Goal: Task Accomplishment & Management: Manage account settings

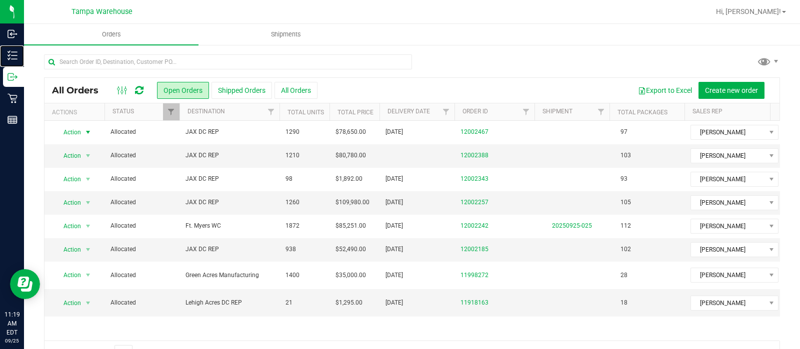
click at [0, 0] on p "Inventory" at bounding box center [0, 0] width 0 height 0
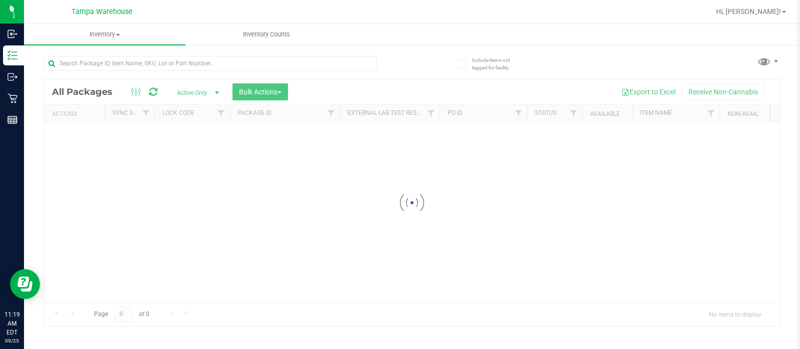
click at [290, 87] on div at bounding box center [411, 202] width 735 height 247
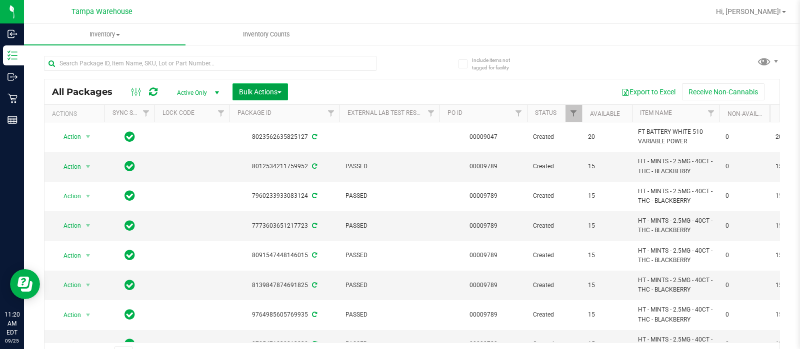
click at [275, 88] on span "Bulk Actions" at bounding box center [260, 92] width 42 height 8
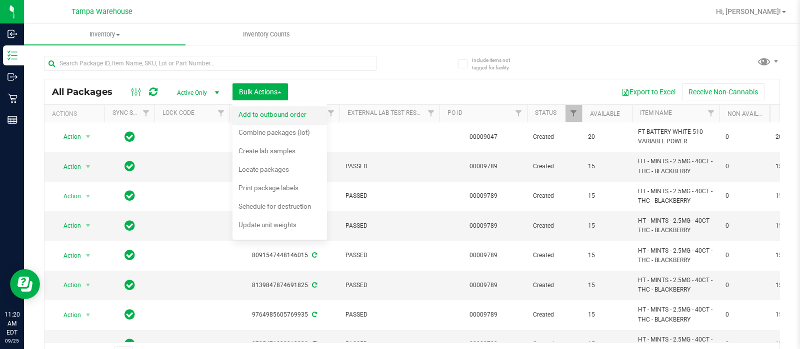
click at [278, 116] on span "Add to outbound order" at bounding box center [272, 114] width 68 height 8
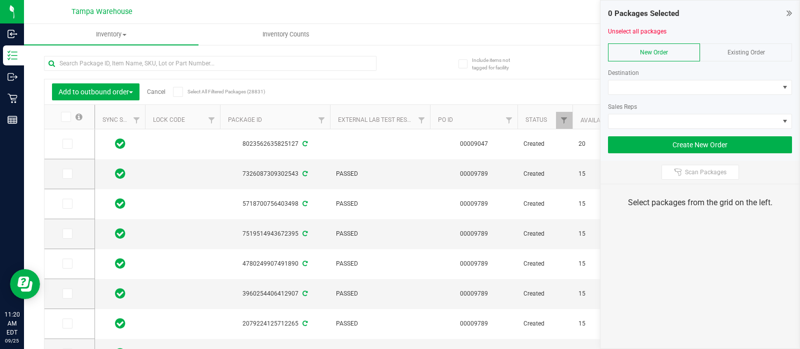
type input "[DATE]"
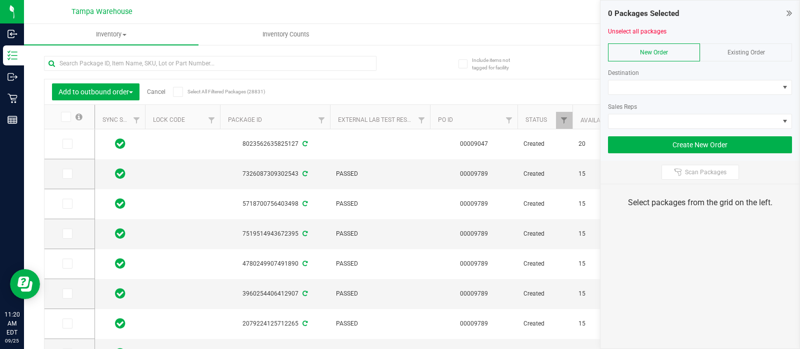
type input "[DATE]"
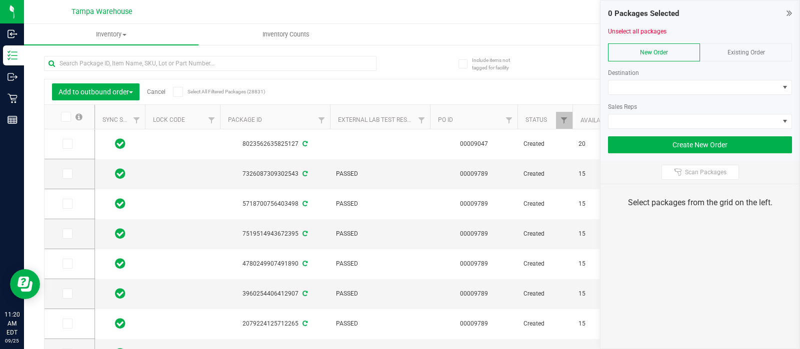
type input "[DATE]"
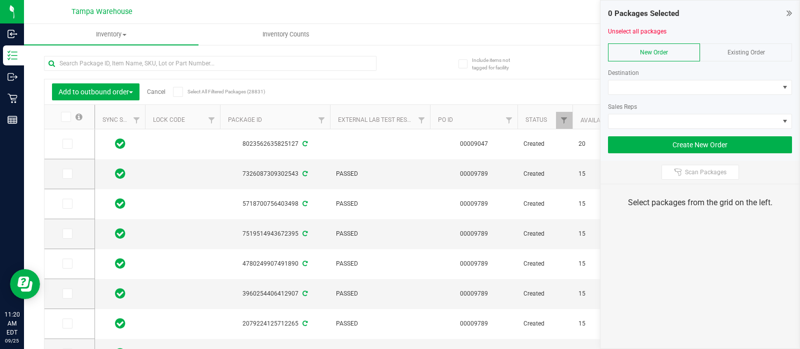
type input "[DATE]"
click at [635, 83] on span at bounding box center [693, 87] width 170 height 14
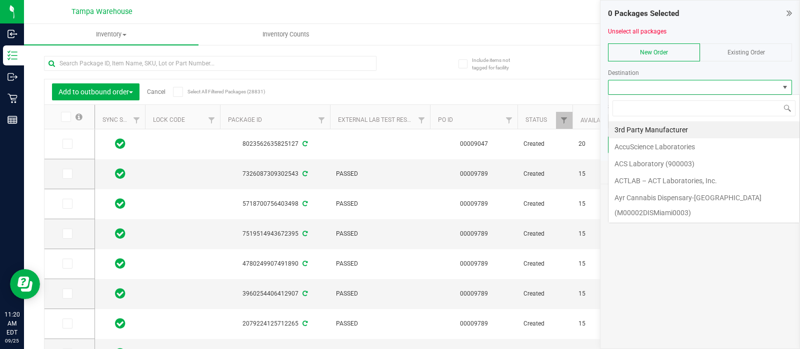
scroll to position [14, 184]
type input "jax"
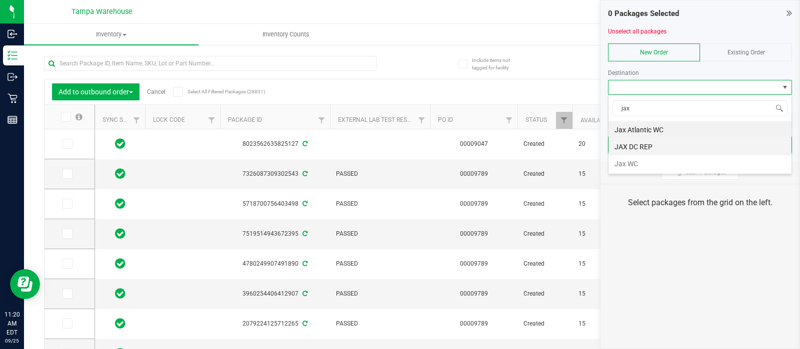
click at [631, 149] on li "JAX DC REP" at bounding box center [699, 146] width 183 height 17
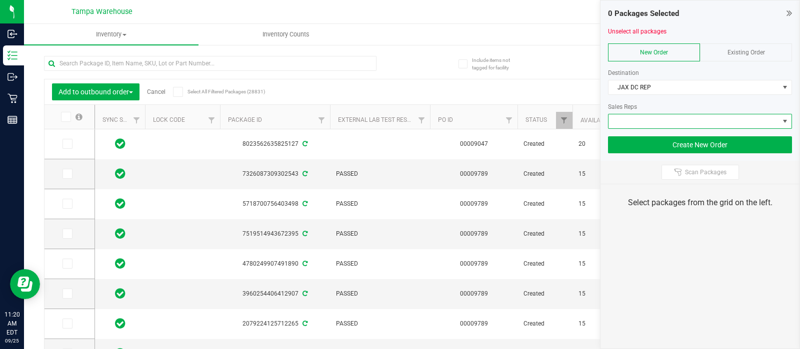
click at [625, 118] on span at bounding box center [693, 121] width 170 height 14
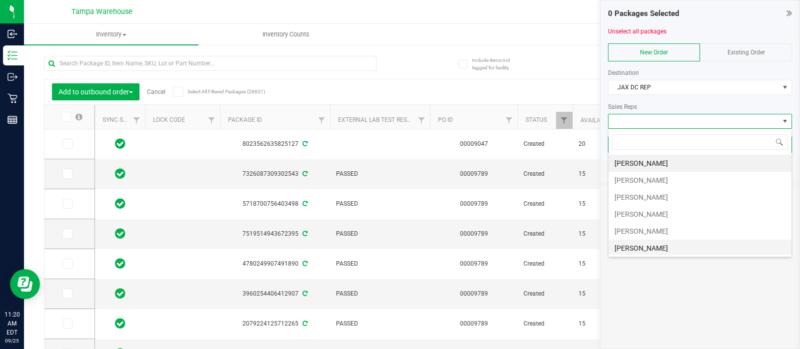
click at [639, 251] on li "[PERSON_NAME]" at bounding box center [699, 248] width 183 height 17
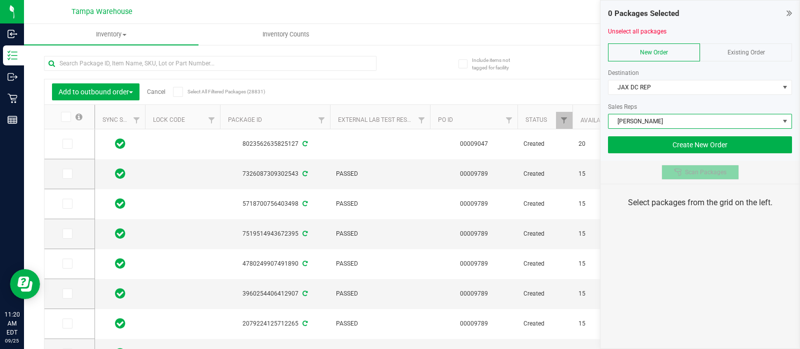
click at [684, 173] on div at bounding box center [679, 172] width 11 height 8
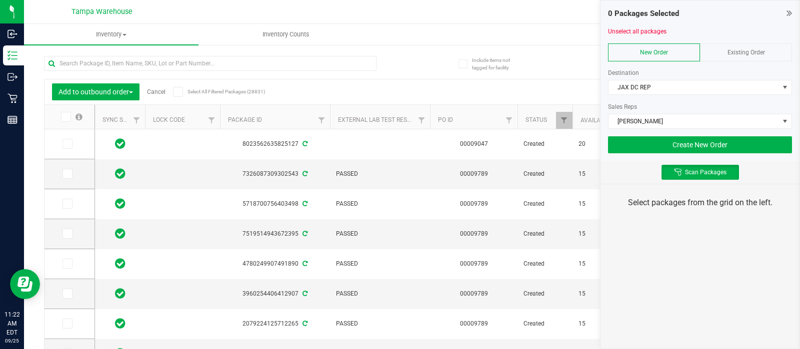
click at [624, 171] on div "Scan Packages" at bounding box center [699, 172] width 199 height 23
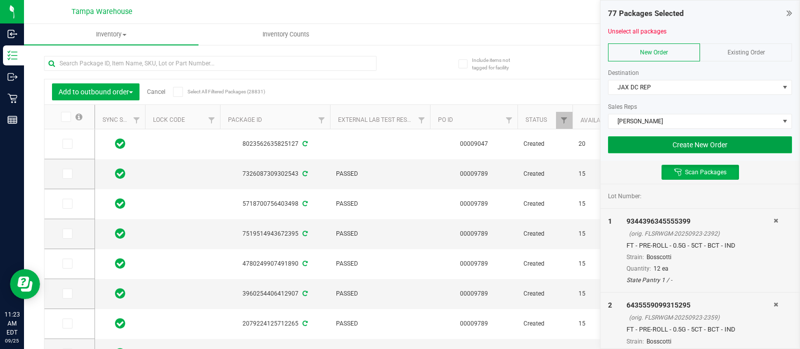
click at [664, 149] on button "Create New Order" at bounding box center [700, 144] width 184 height 17
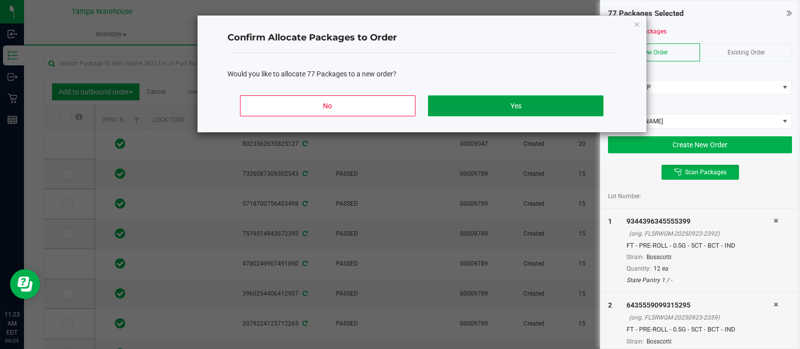
click at [560, 103] on button "Yes" at bounding box center [515, 105] width 175 height 21
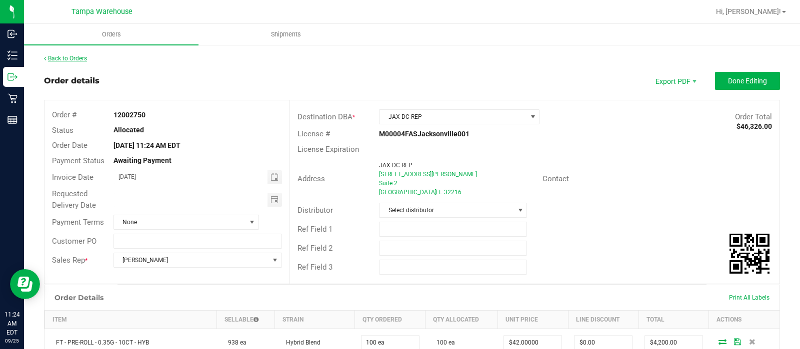
click at [81, 56] on link "Back to Orders" at bounding box center [65, 58] width 43 height 7
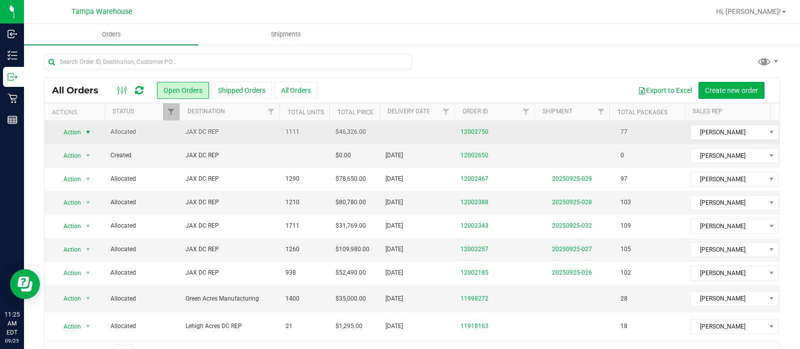
click at [87, 129] on span "select" at bounding box center [88, 132] width 8 height 8
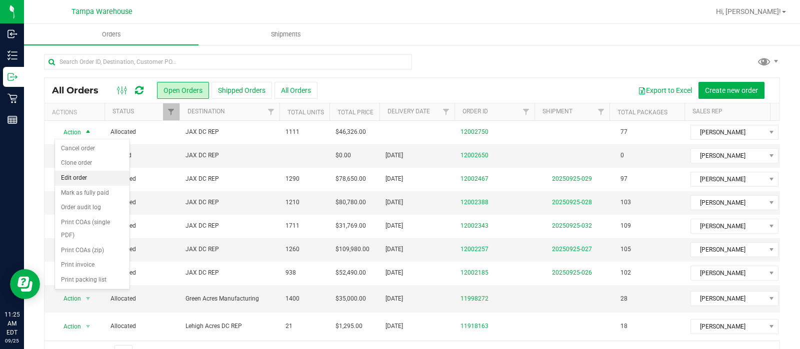
click at [74, 181] on li "Edit order" at bounding box center [92, 178] width 74 height 15
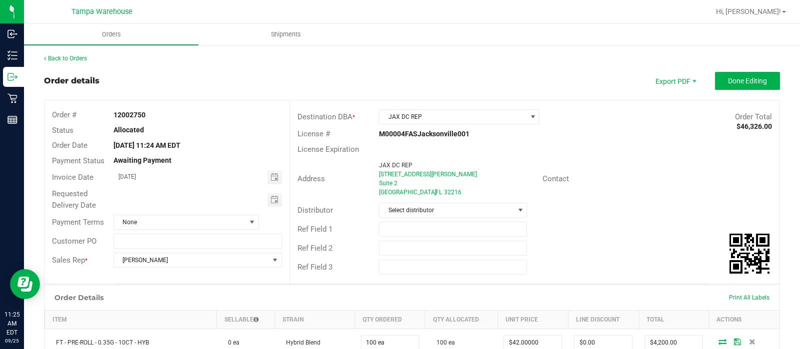
click at [279, 201] on div at bounding box center [198, 200] width 184 height 14
click at [272, 201] on span "Toggle calendar" at bounding box center [274, 200] width 8 height 8
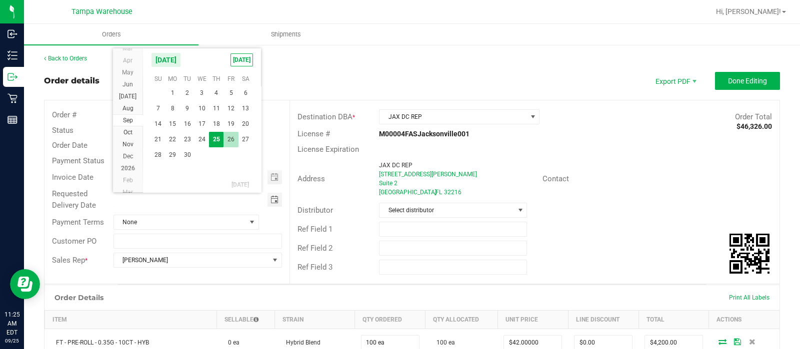
click at [233, 137] on span "26" at bounding box center [230, 139] width 14 height 15
type input "[DATE]"
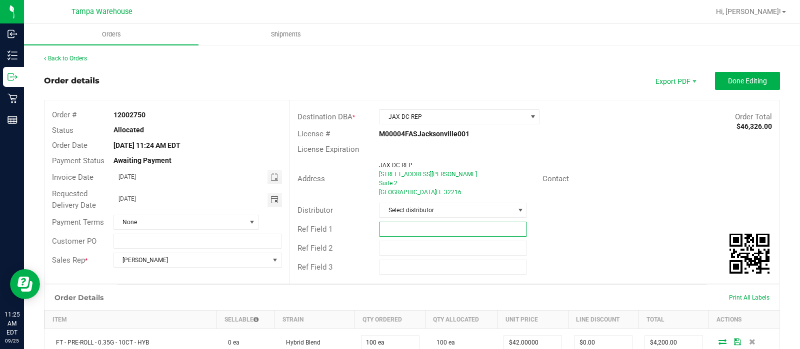
click at [389, 226] on input "text" at bounding box center [453, 229] width 148 height 15
type input "JAX DC"
click at [400, 251] on input "text" at bounding box center [453, 248] width 148 height 15
type input "CANNABIS"
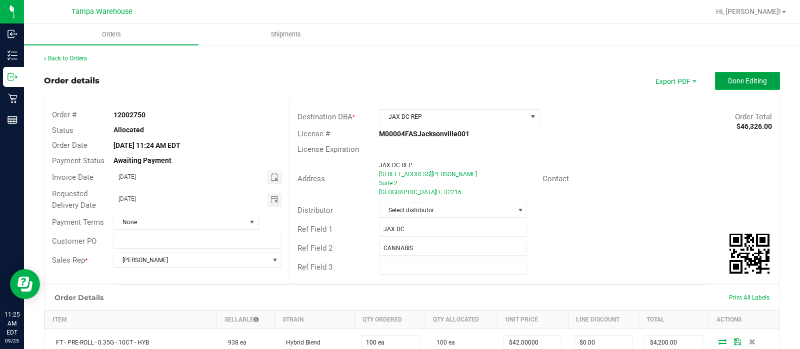
click at [728, 81] on span "Done Editing" at bounding box center [747, 81] width 39 height 8
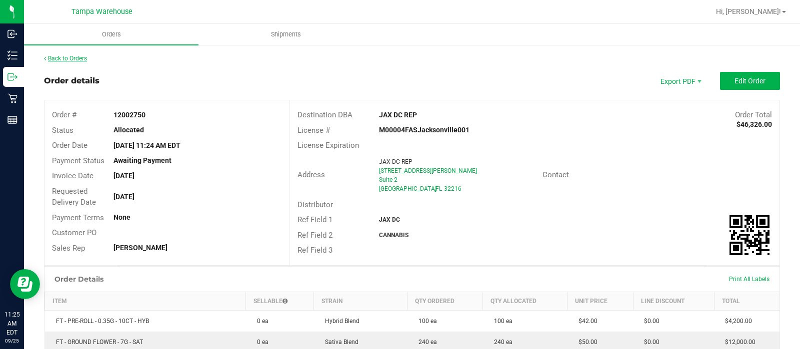
click at [75, 57] on link "Back to Orders" at bounding box center [65, 58] width 43 height 7
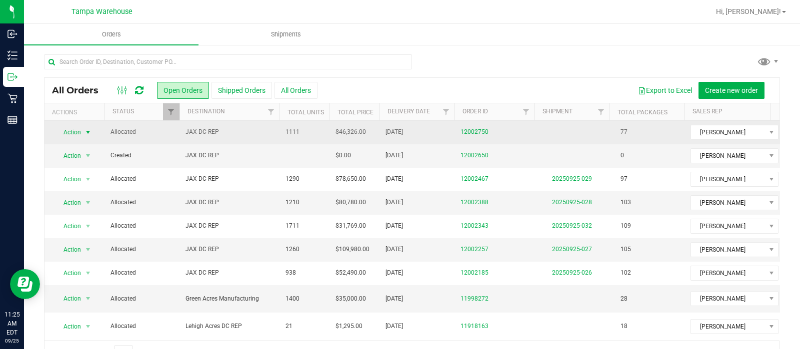
click at [78, 129] on span "Action" at bounding box center [67, 132] width 27 height 14
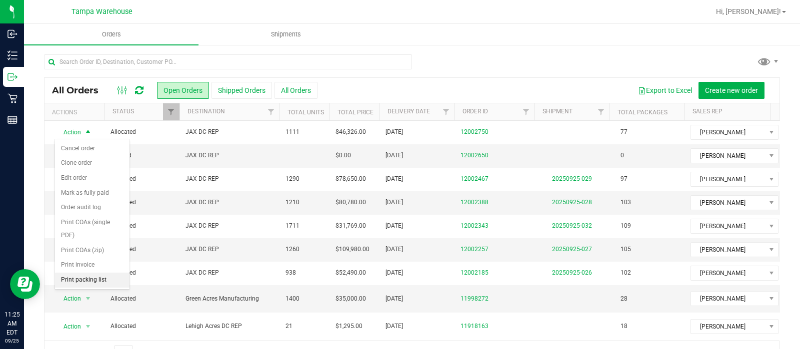
click at [92, 273] on li "Print packing list" at bounding box center [92, 280] width 74 height 15
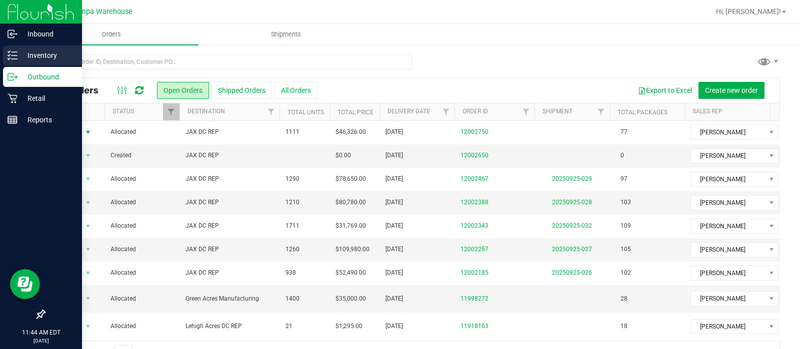
click at [27, 56] on p "Inventory" at bounding box center [47, 55] width 60 height 12
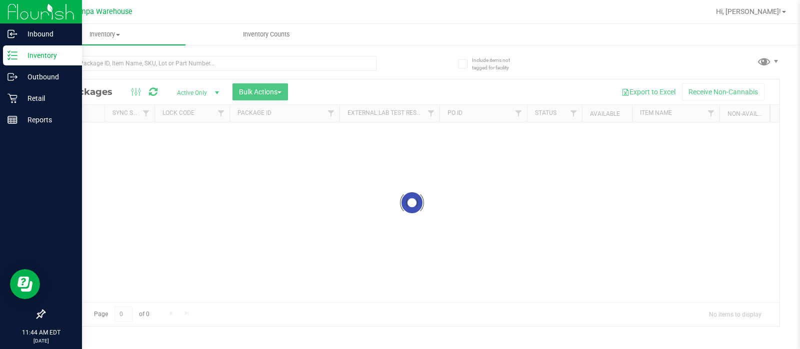
click at [312, 90] on div at bounding box center [411, 202] width 735 height 247
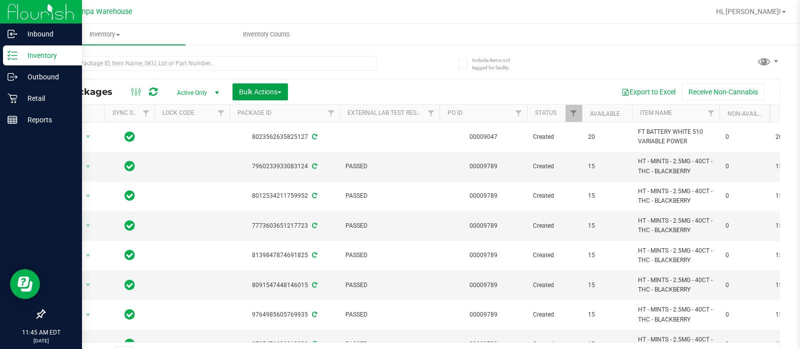
click at [271, 91] on span "Bulk Actions" at bounding box center [260, 92] width 42 height 8
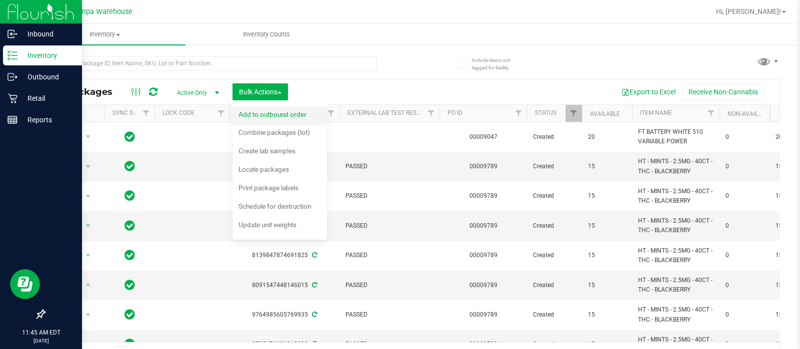
click at [274, 108] on div "Add to outbound order" at bounding box center [278, 116] width 81 height 16
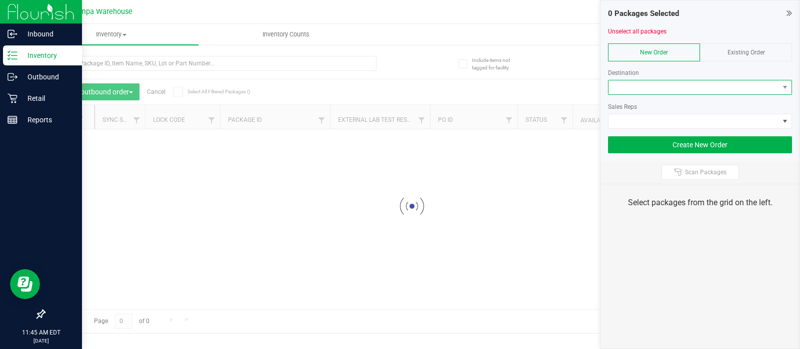
click at [629, 85] on span at bounding box center [693, 87] width 170 height 14
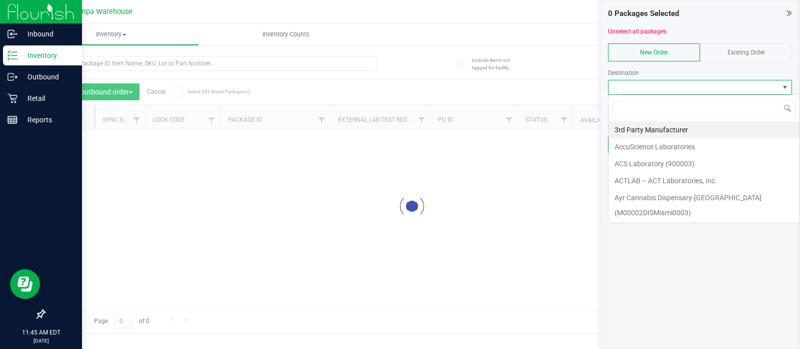
scroll to position [14, 184]
type input "wpb"
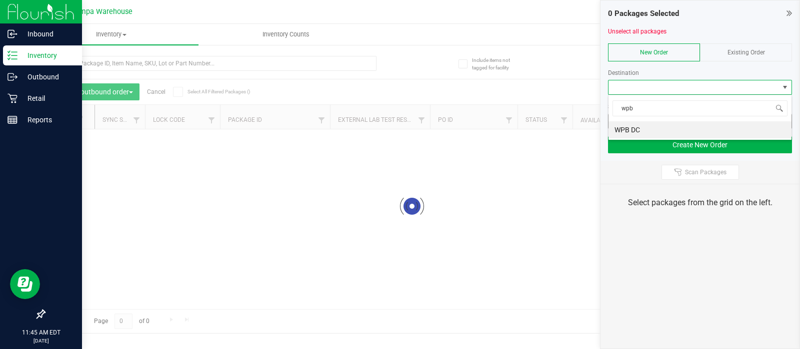
click at [629, 132] on li "WPB DC" at bounding box center [699, 129] width 183 height 17
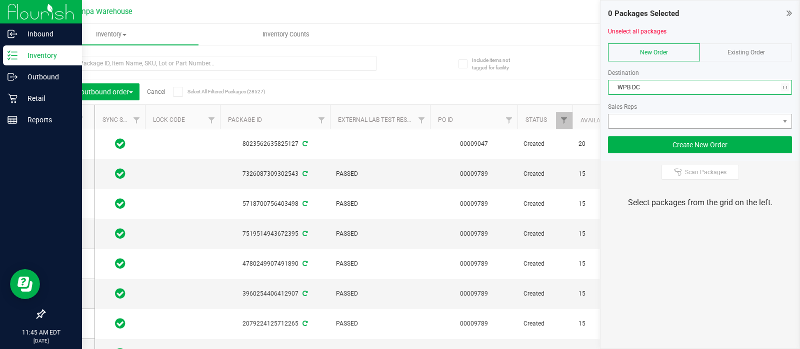
type input "[DATE]"
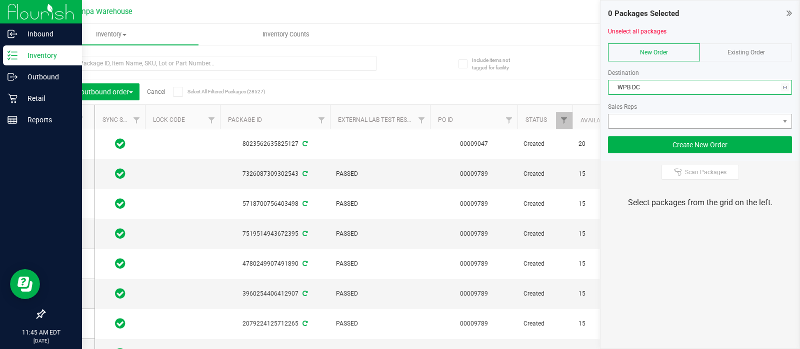
type input "[DATE]"
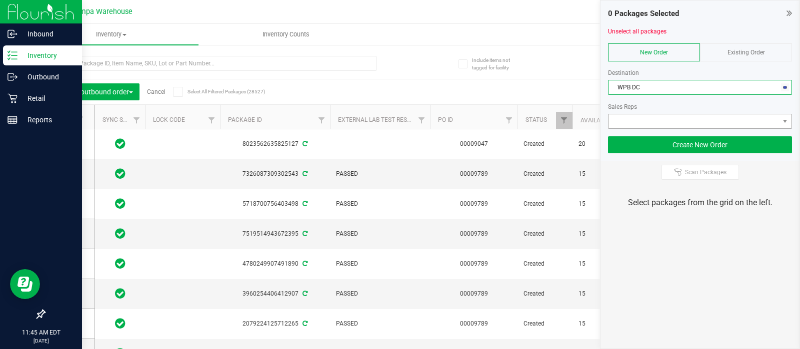
type input "[DATE]"
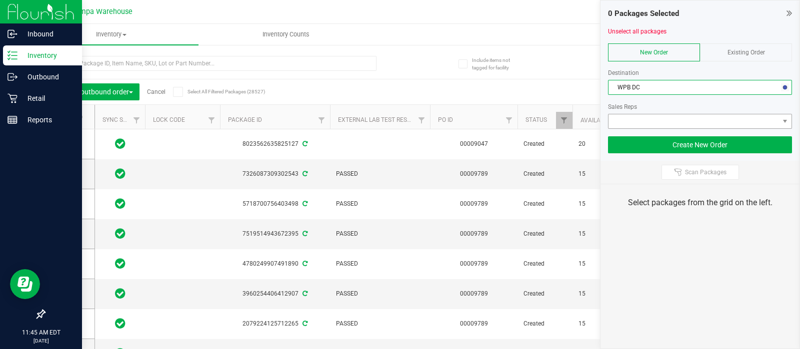
type input "[DATE]"
click at [624, 122] on span at bounding box center [693, 121] width 170 height 14
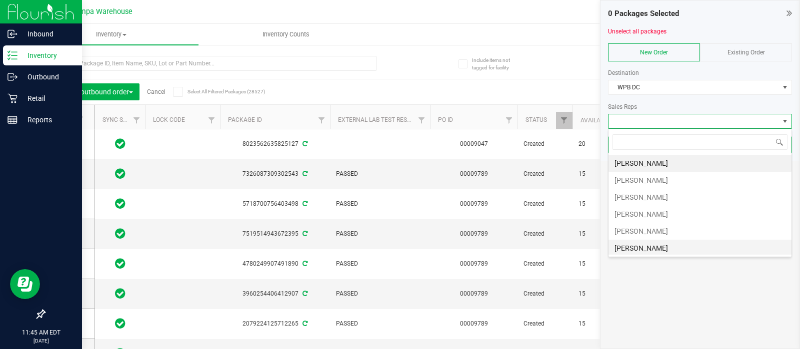
click at [655, 250] on li "[PERSON_NAME]" at bounding box center [699, 248] width 183 height 17
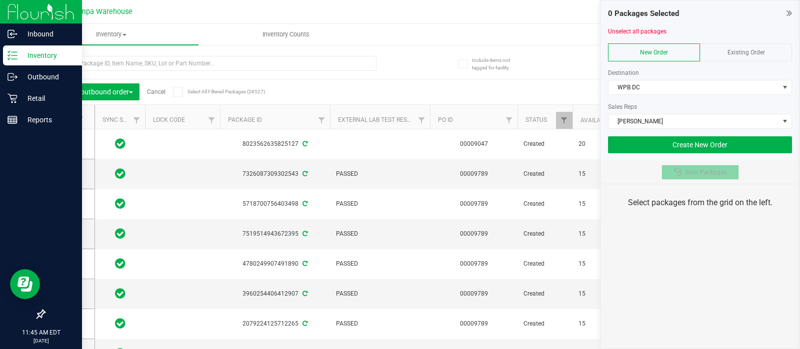
click at [680, 165] on button "Scan Packages" at bounding box center [699, 172] width 77 height 15
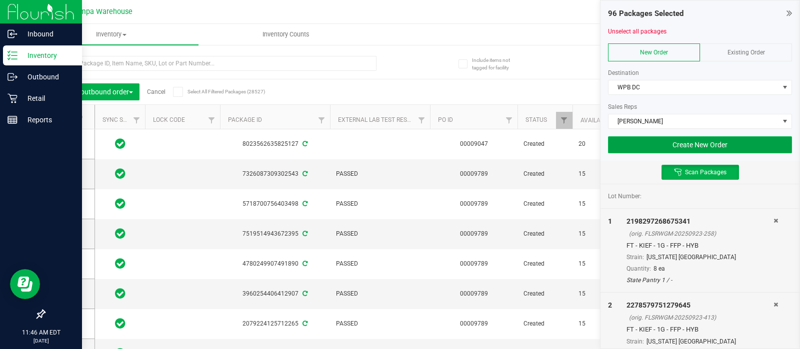
click at [668, 139] on button "Create New Order" at bounding box center [700, 144] width 184 height 17
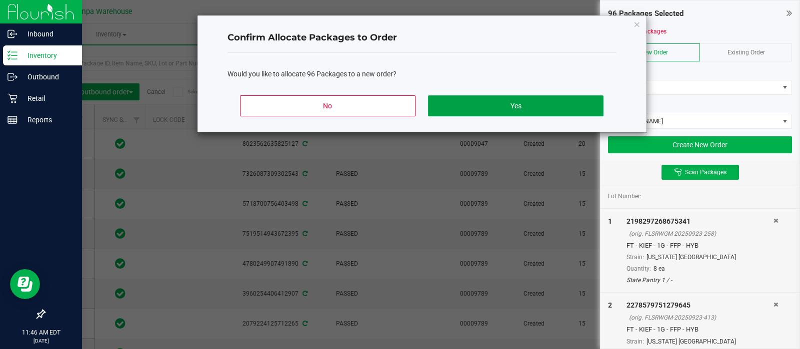
click at [550, 102] on button "Yes" at bounding box center [515, 105] width 175 height 21
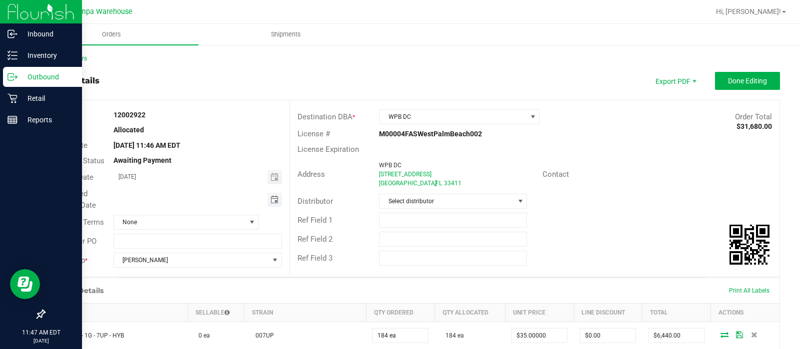
click at [270, 201] on span "Toggle calendar" at bounding box center [274, 200] width 8 height 8
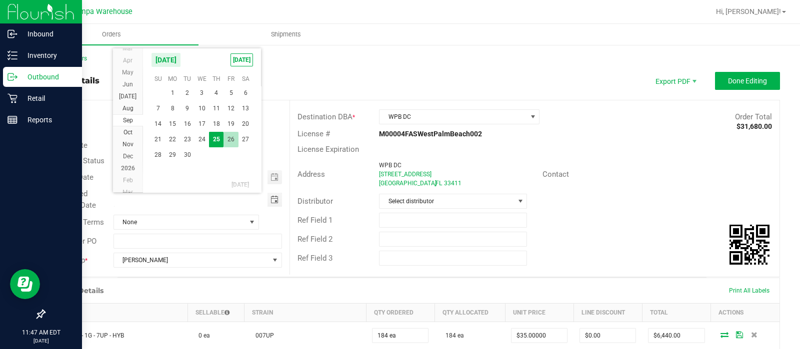
click at [230, 136] on span "26" at bounding box center [230, 139] width 14 height 15
type input "[DATE]"
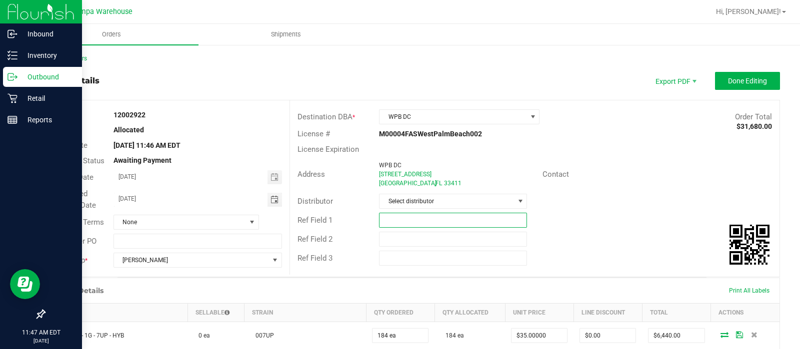
click at [405, 213] on input "text" at bounding box center [453, 220] width 148 height 15
type input "WPB DC"
click at [405, 238] on input "text" at bounding box center [453, 239] width 148 height 15
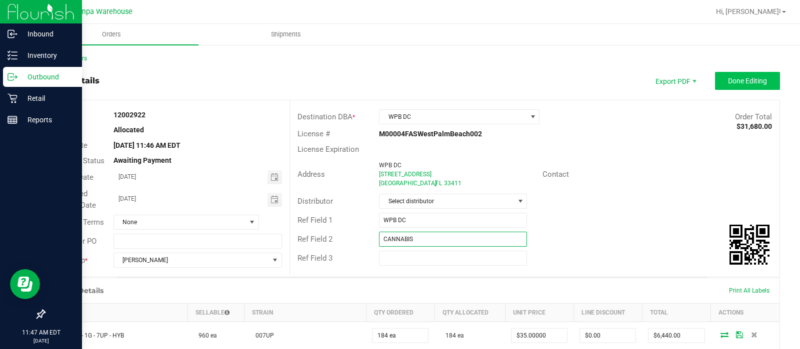
type input "CANNABIS"
click at [730, 86] on button "Done Editing" at bounding box center [747, 81] width 65 height 18
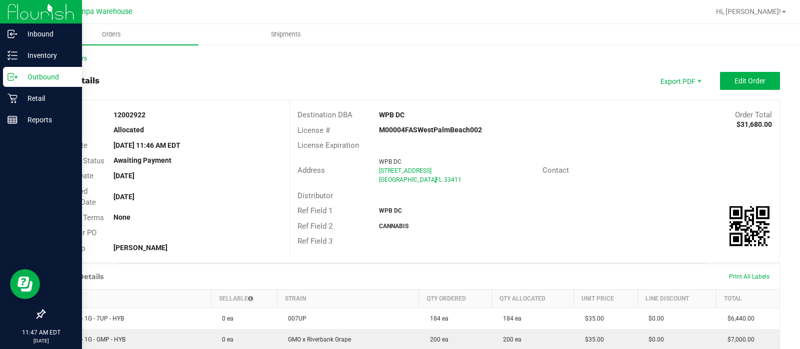
click at [79, 62] on div "Back to Orders" at bounding box center [412, 58] width 736 height 9
click at [77, 61] on link "Back to Orders" at bounding box center [65, 58] width 43 height 7
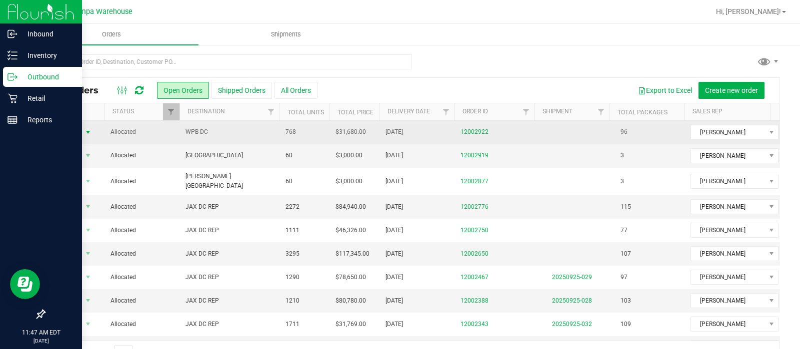
click at [80, 135] on span "Action" at bounding box center [67, 132] width 27 height 14
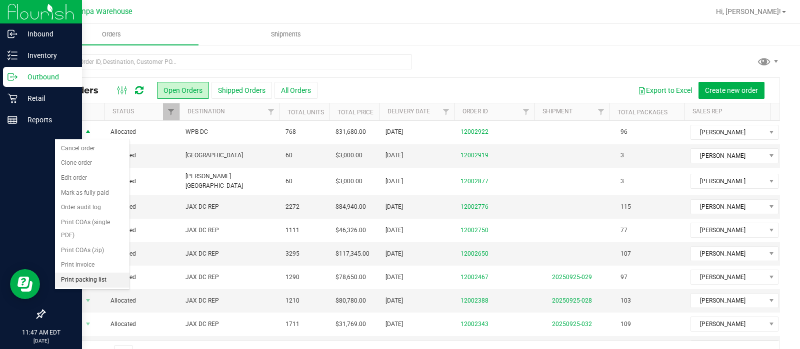
click at [96, 279] on li "Print packing list" at bounding box center [92, 280] width 74 height 15
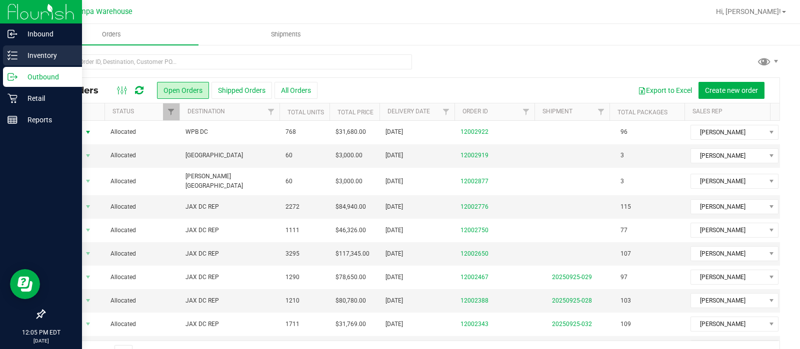
click at [12, 55] on line at bounding box center [13, 55] width 5 height 0
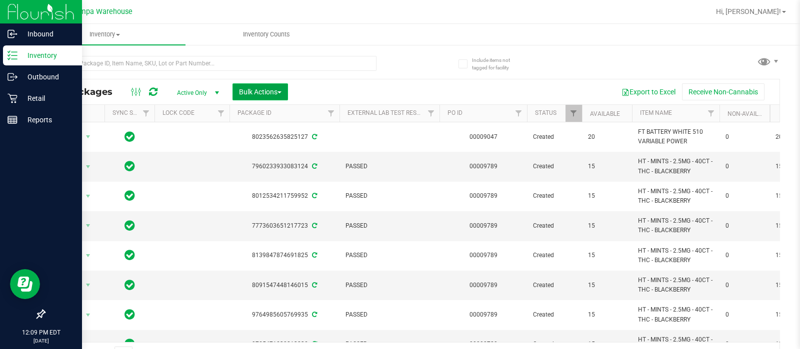
click at [275, 93] on span "Bulk Actions" at bounding box center [260, 92] width 42 height 8
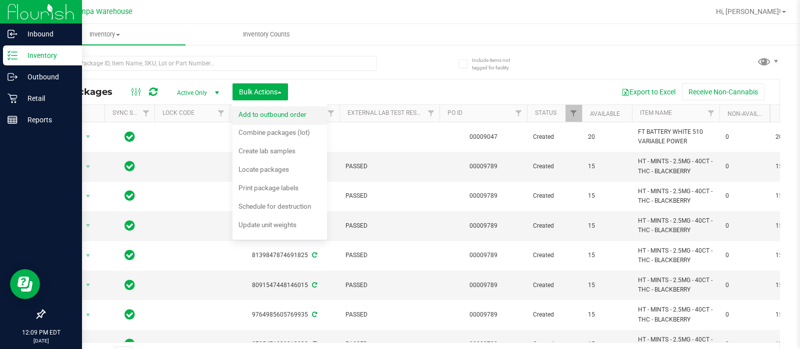
click at [278, 115] on span "Add to outbound order" at bounding box center [272, 114] width 68 height 8
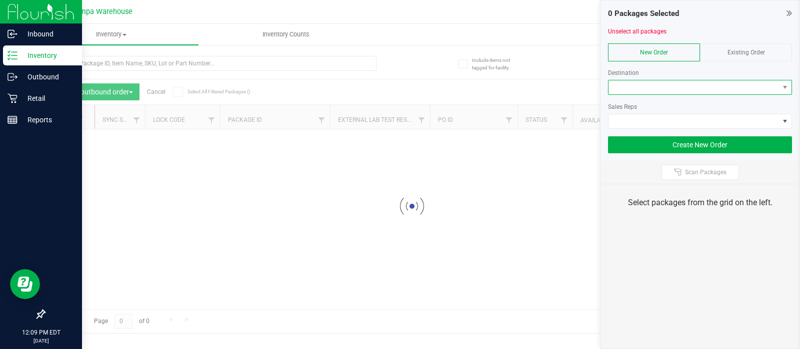
click at [722, 87] on span at bounding box center [693, 87] width 170 height 14
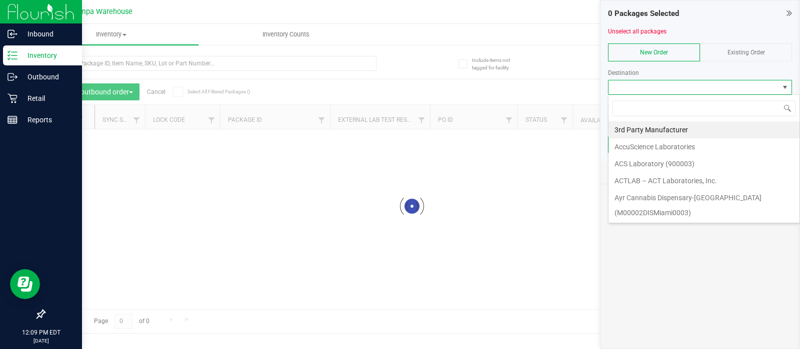
scroll to position [14, 184]
type input "wpb"
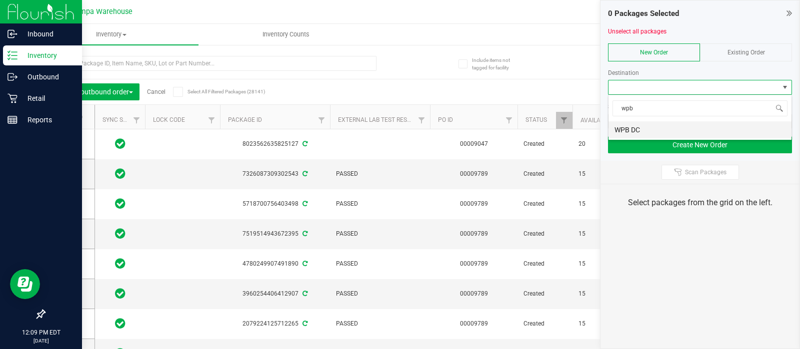
click at [627, 125] on li "WPB DC" at bounding box center [699, 129] width 183 height 17
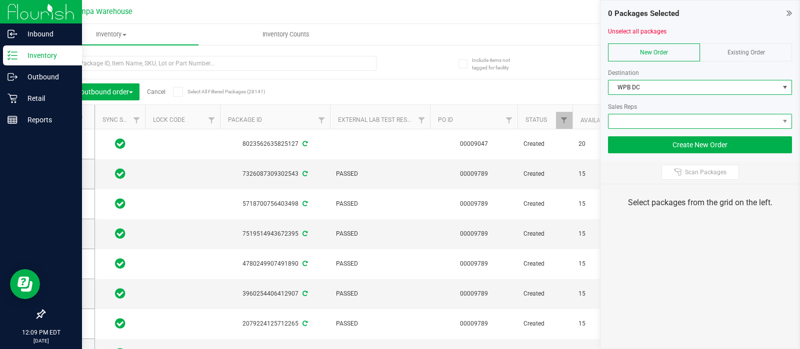
click at [625, 121] on span at bounding box center [693, 121] width 170 height 14
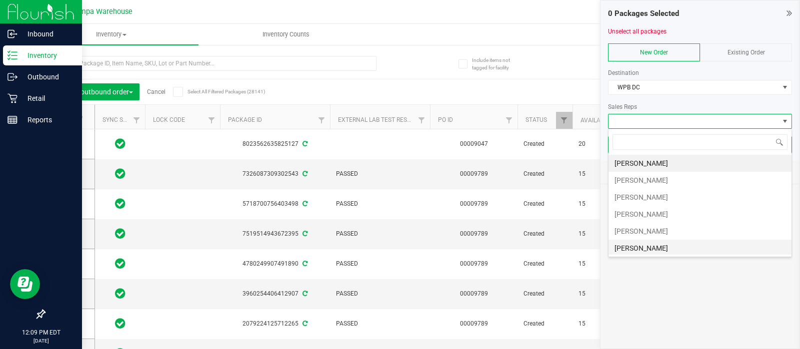
click at [644, 251] on li "[PERSON_NAME]" at bounding box center [699, 248] width 183 height 17
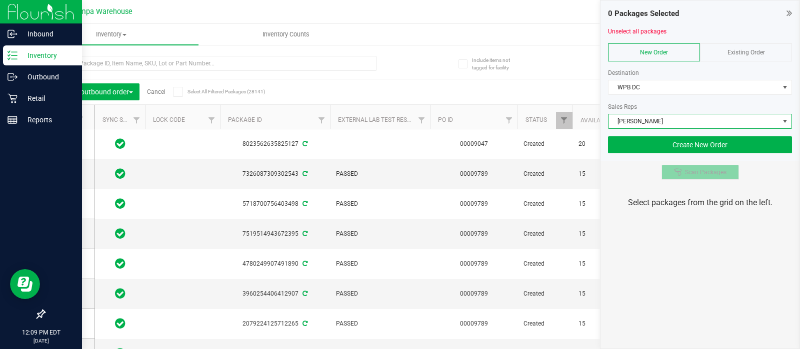
click at [679, 173] on icon at bounding box center [678, 172] width 8 height 8
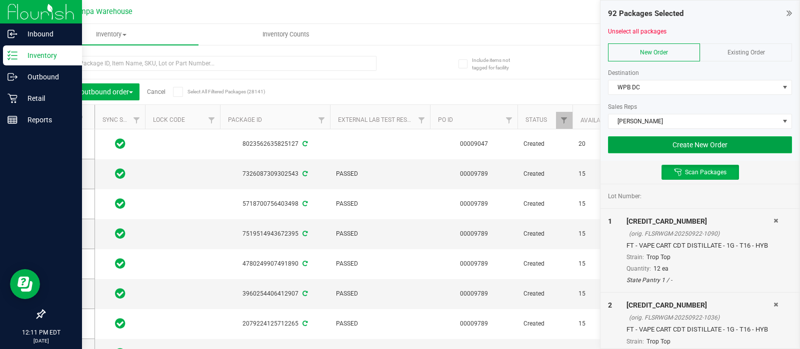
click at [663, 140] on button "Create New Order" at bounding box center [700, 144] width 184 height 17
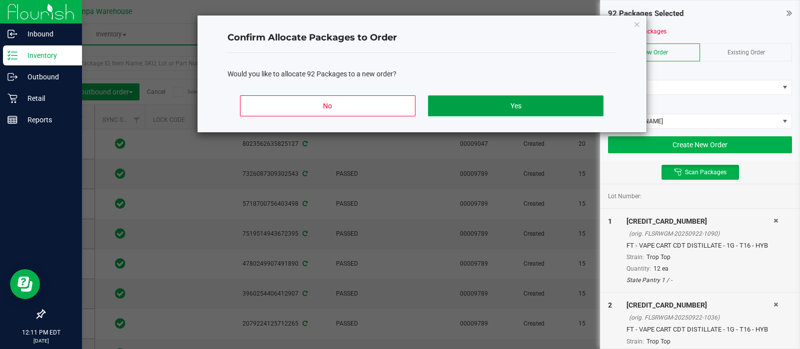
click at [548, 109] on button "Yes" at bounding box center [515, 105] width 175 height 21
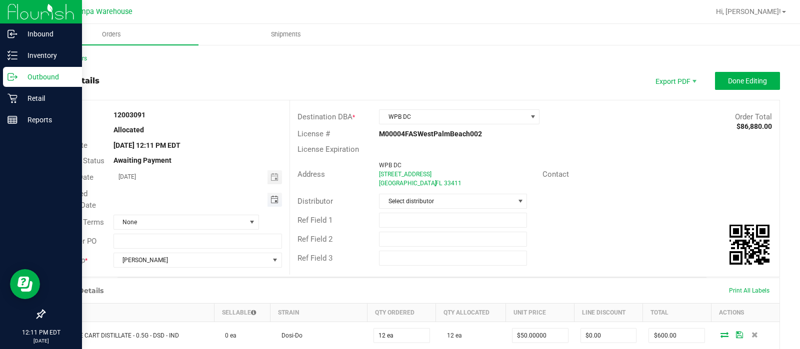
click at [271, 198] on span "Toggle calendar" at bounding box center [274, 200] width 8 height 8
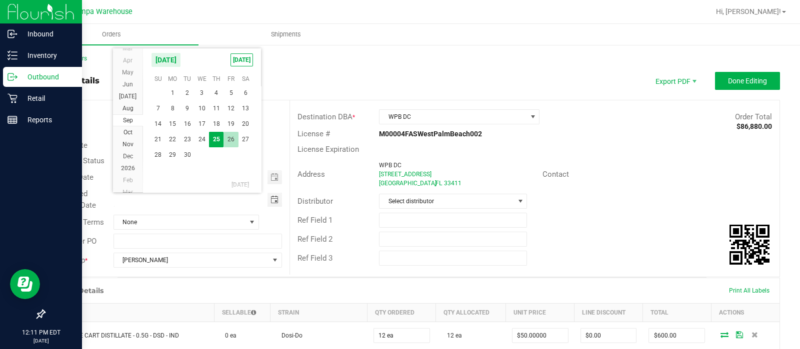
click at [231, 143] on span "26" at bounding box center [230, 139] width 14 height 15
type input "[DATE]"
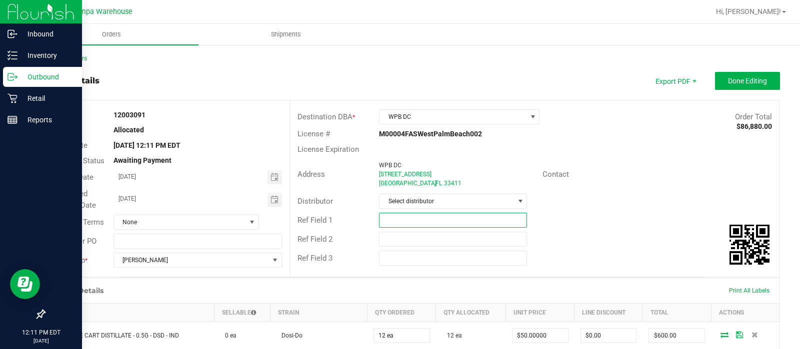
click at [387, 223] on input "text" at bounding box center [453, 220] width 148 height 15
type input "WPB DC"
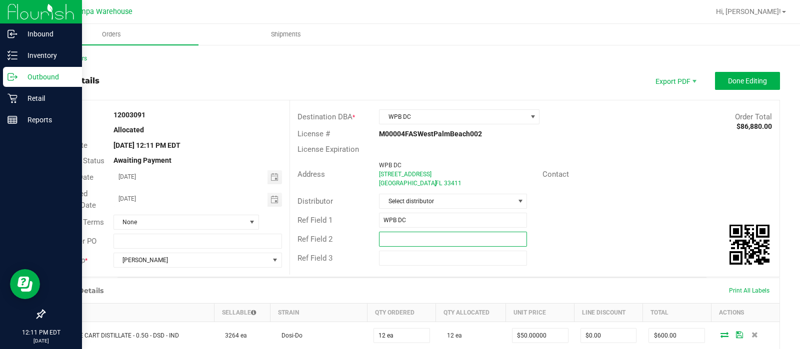
click at [401, 243] on input "text" at bounding box center [453, 239] width 148 height 15
type input "CANNABIS"
click at [729, 81] on span "Done Editing" at bounding box center [747, 81] width 39 height 8
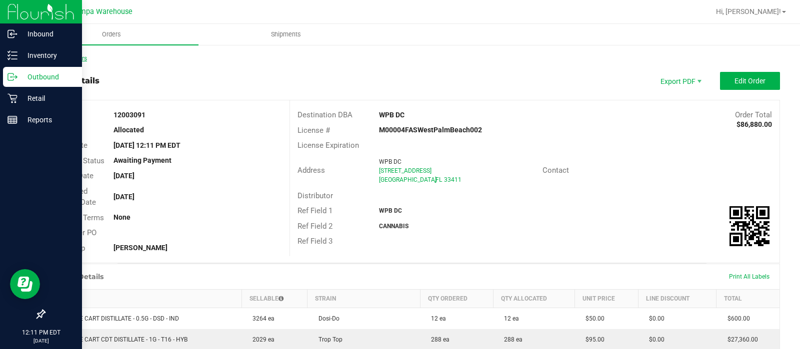
click at [74, 58] on link "Back to Orders" at bounding box center [65, 58] width 43 height 7
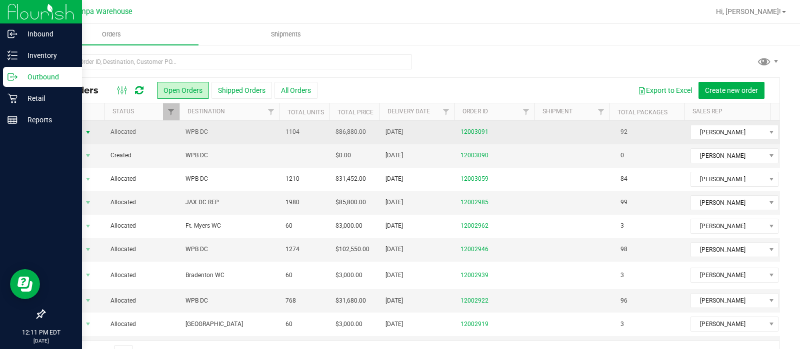
click at [77, 129] on span "Action" at bounding box center [67, 132] width 27 height 14
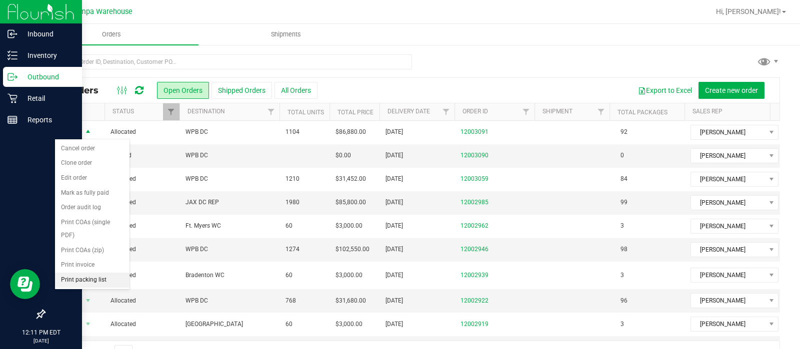
click at [75, 278] on li "Print packing list" at bounding box center [92, 280] width 74 height 15
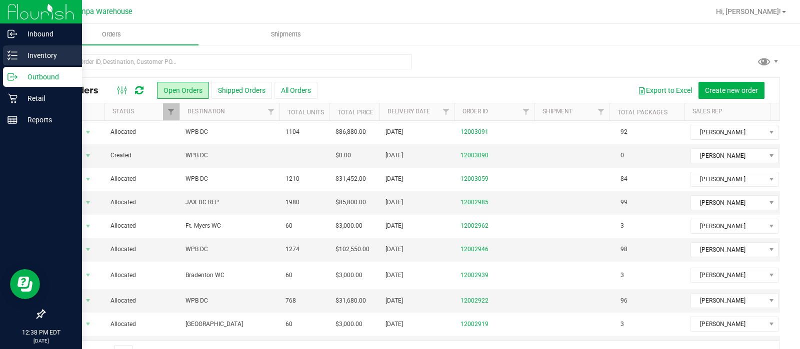
click at [20, 56] on p "Inventory" at bounding box center [47, 55] width 60 height 12
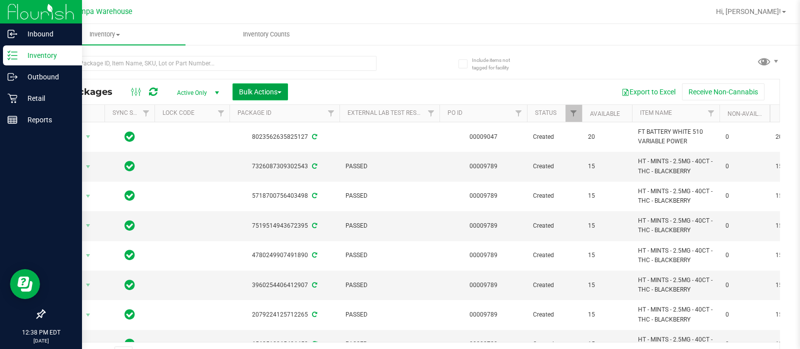
click at [276, 89] on span "Bulk Actions" at bounding box center [260, 92] width 42 height 8
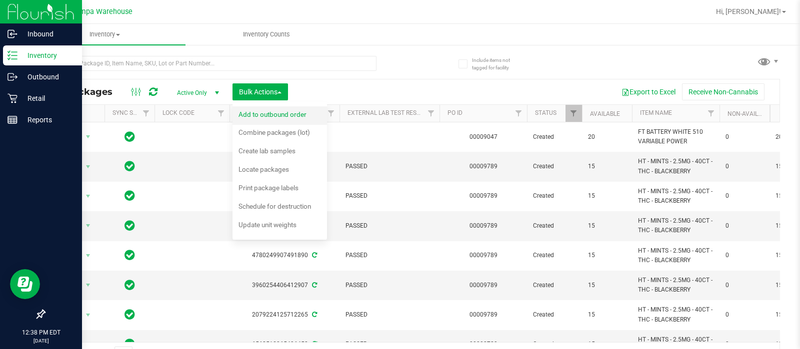
click at [279, 123] on li "Add to outbound order" at bounding box center [279, 115] width 94 height 18
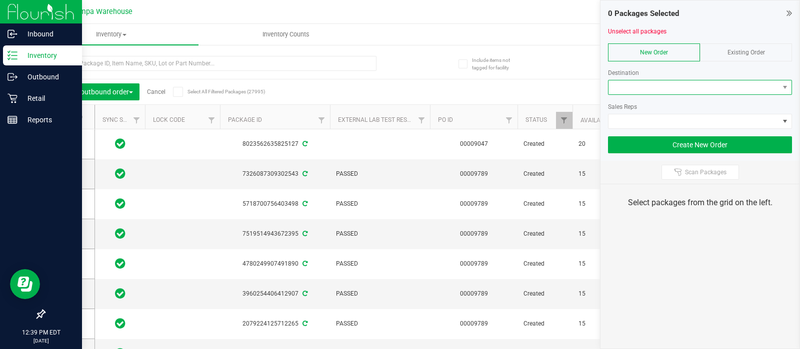
click at [620, 82] on span at bounding box center [693, 87] width 170 height 14
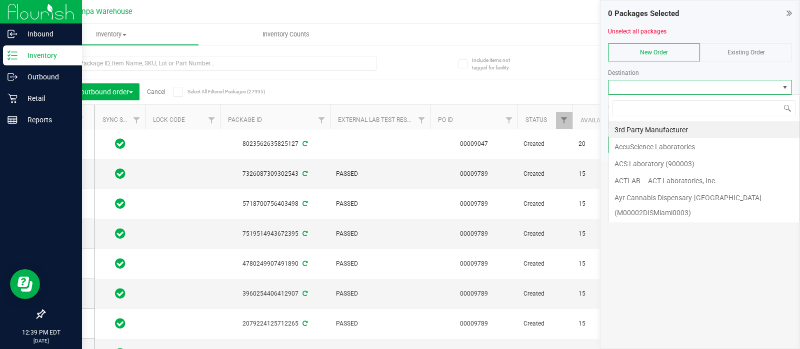
scroll to position [14, 184]
type input "wpb"
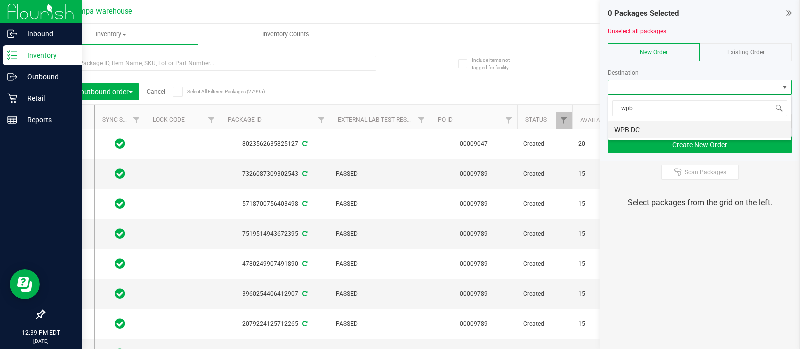
click at [627, 126] on li "WPB DC" at bounding box center [699, 129] width 183 height 17
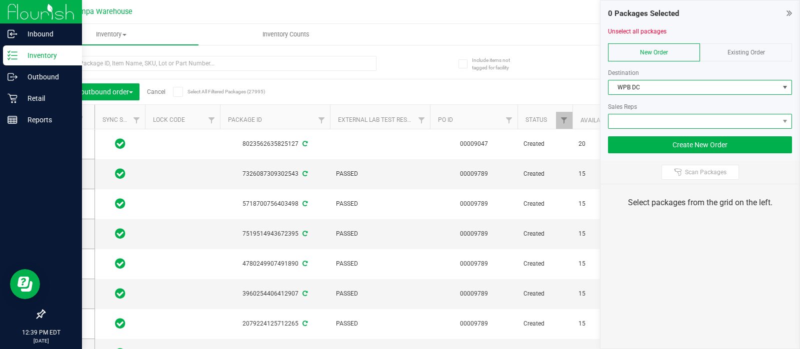
click at [627, 118] on span at bounding box center [693, 121] width 170 height 14
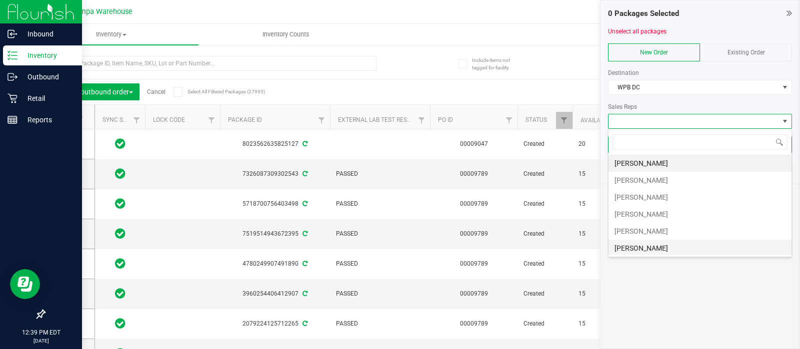
click at [646, 243] on li "[PERSON_NAME]" at bounding box center [699, 248] width 183 height 17
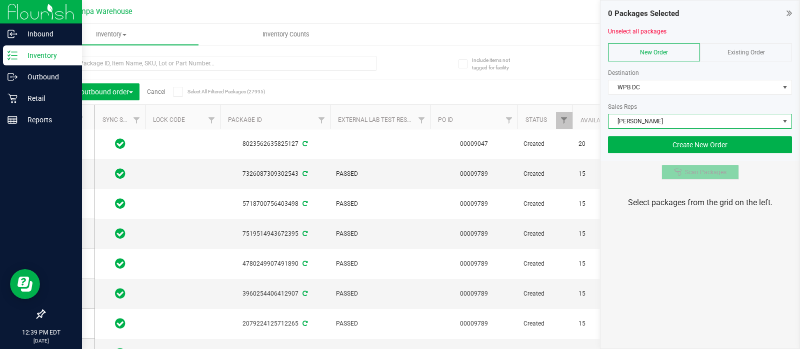
click at [699, 174] on span "Scan Packages" at bounding box center [705, 172] width 41 height 8
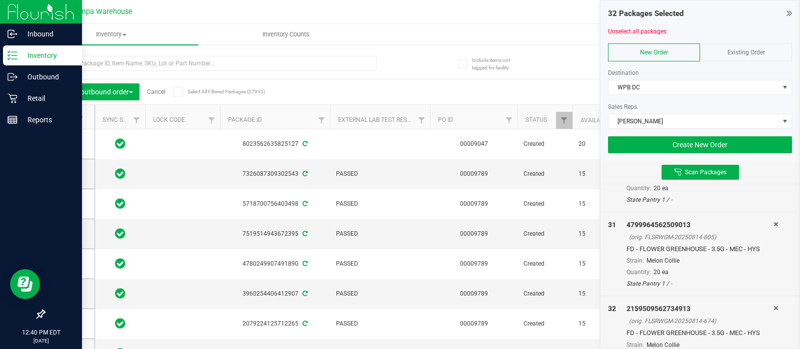
scroll to position [2552, 0]
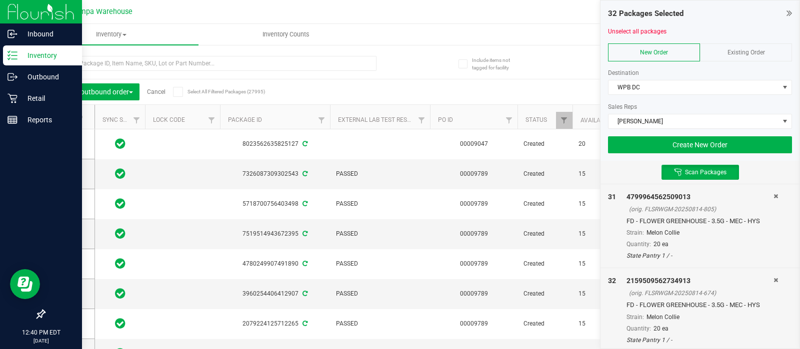
click at [773, 193] on icon at bounding box center [775, 196] width 4 height 6
click at [697, 142] on button "Create New Order" at bounding box center [700, 144] width 184 height 17
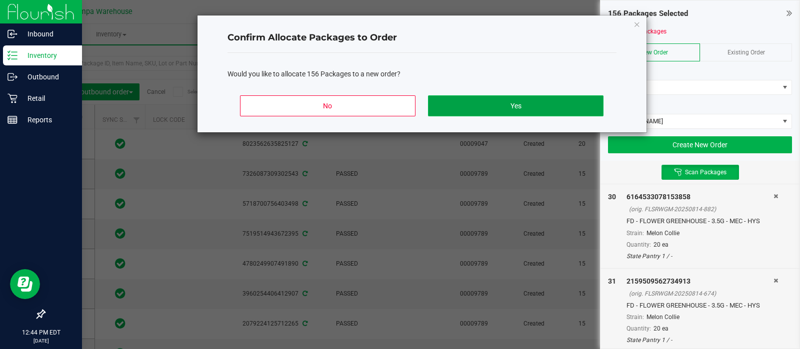
click at [523, 108] on button "Yes" at bounding box center [515, 105] width 175 height 21
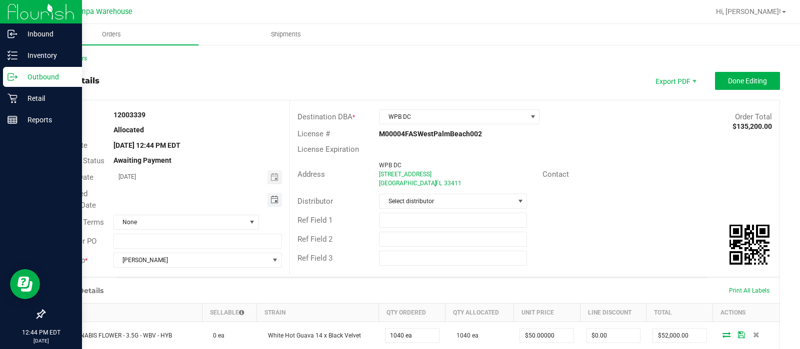
click at [270, 198] on span "Toggle calendar" at bounding box center [274, 200] width 8 height 8
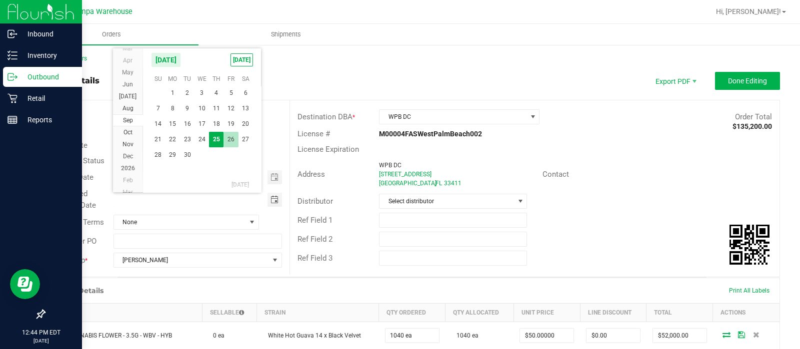
click at [230, 138] on span "26" at bounding box center [230, 139] width 14 height 15
type input "[DATE]"
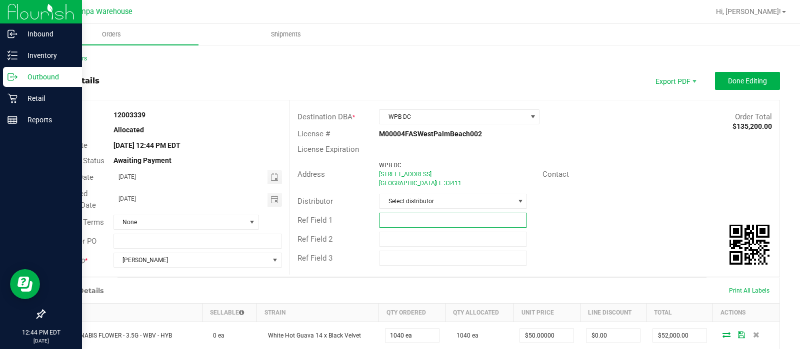
click at [387, 214] on input "text" at bounding box center [453, 220] width 148 height 15
type input "WPB DC"
click at [395, 243] on input "text" at bounding box center [453, 239] width 148 height 15
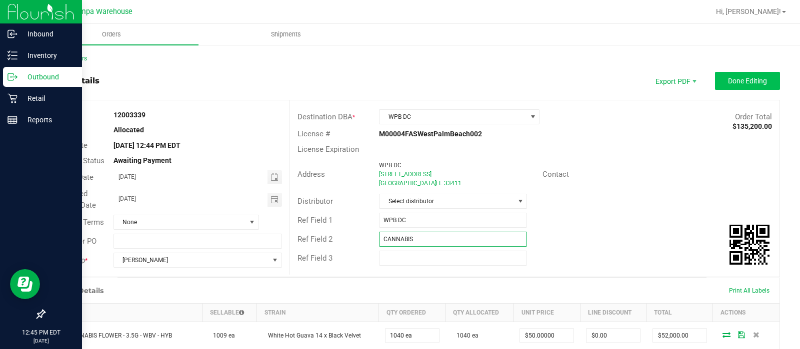
type input "CANNABIS"
click at [735, 78] on span "Done Editing" at bounding box center [747, 81] width 39 height 8
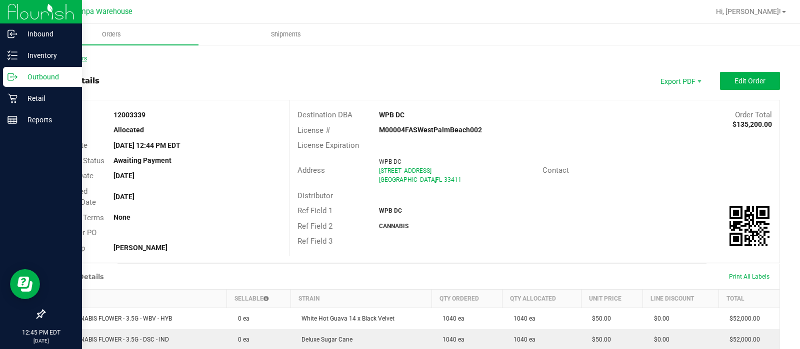
click at [65, 56] on link "Back to Orders" at bounding box center [65, 58] width 43 height 7
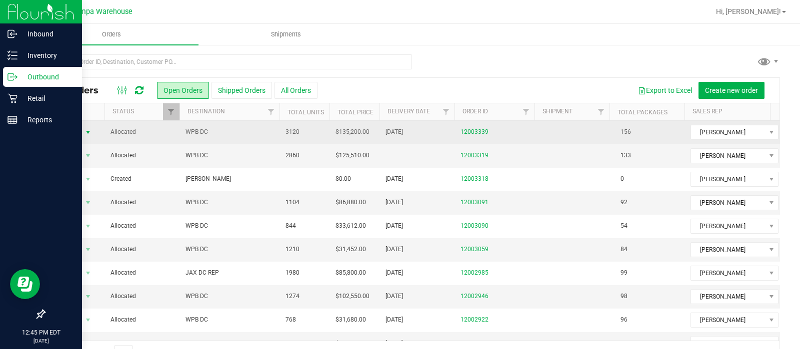
click at [75, 125] on span "Action" at bounding box center [67, 132] width 27 height 14
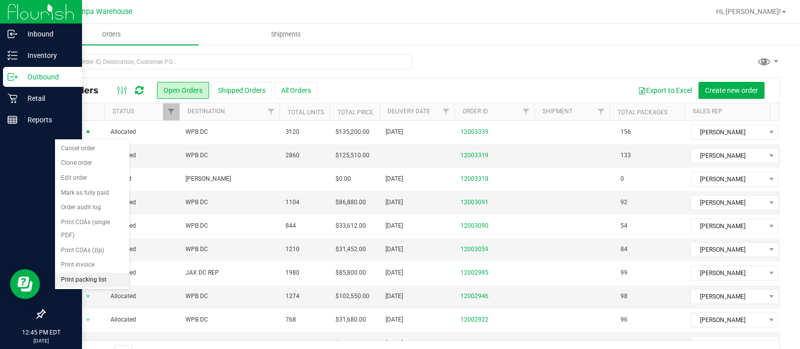
click at [83, 281] on li "Print packing list" at bounding box center [92, 280] width 74 height 15
